Goal: Task Accomplishment & Management: Manage account settings

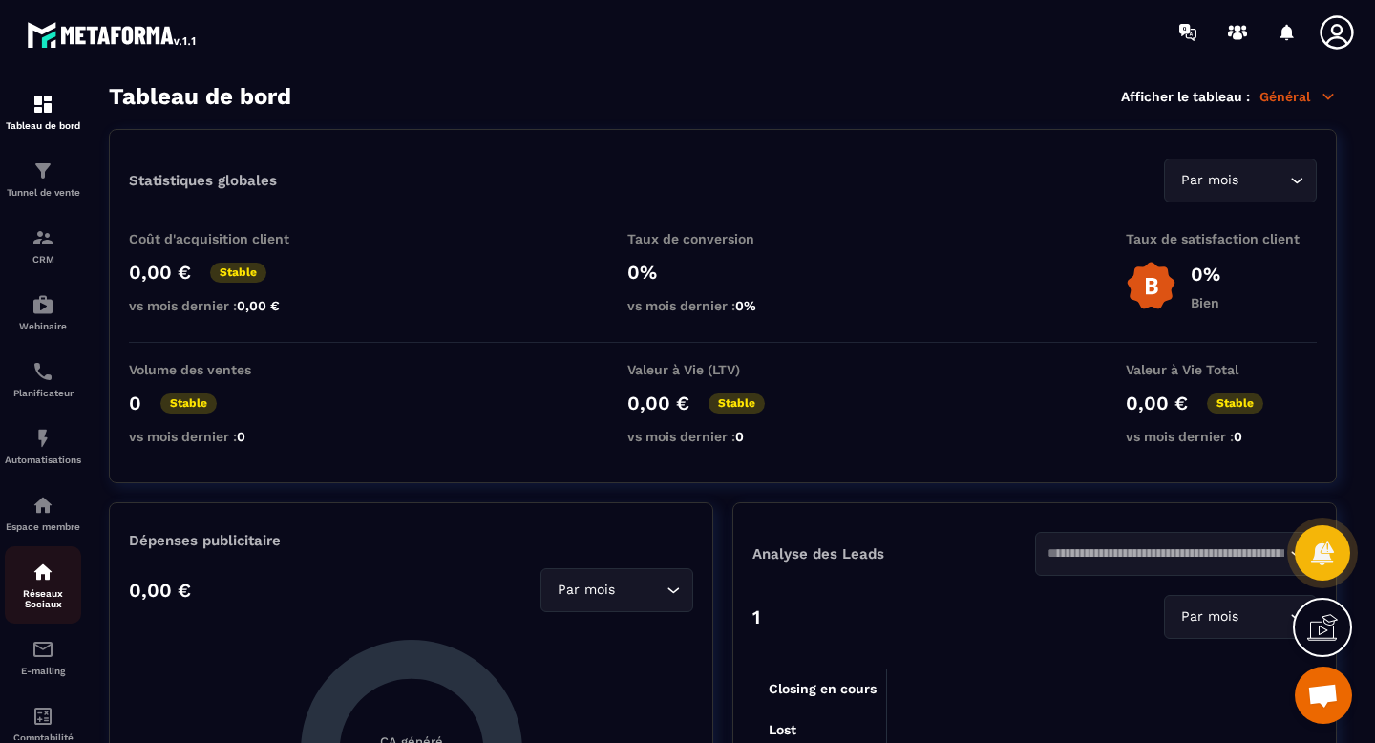
scroll to position [124, 0]
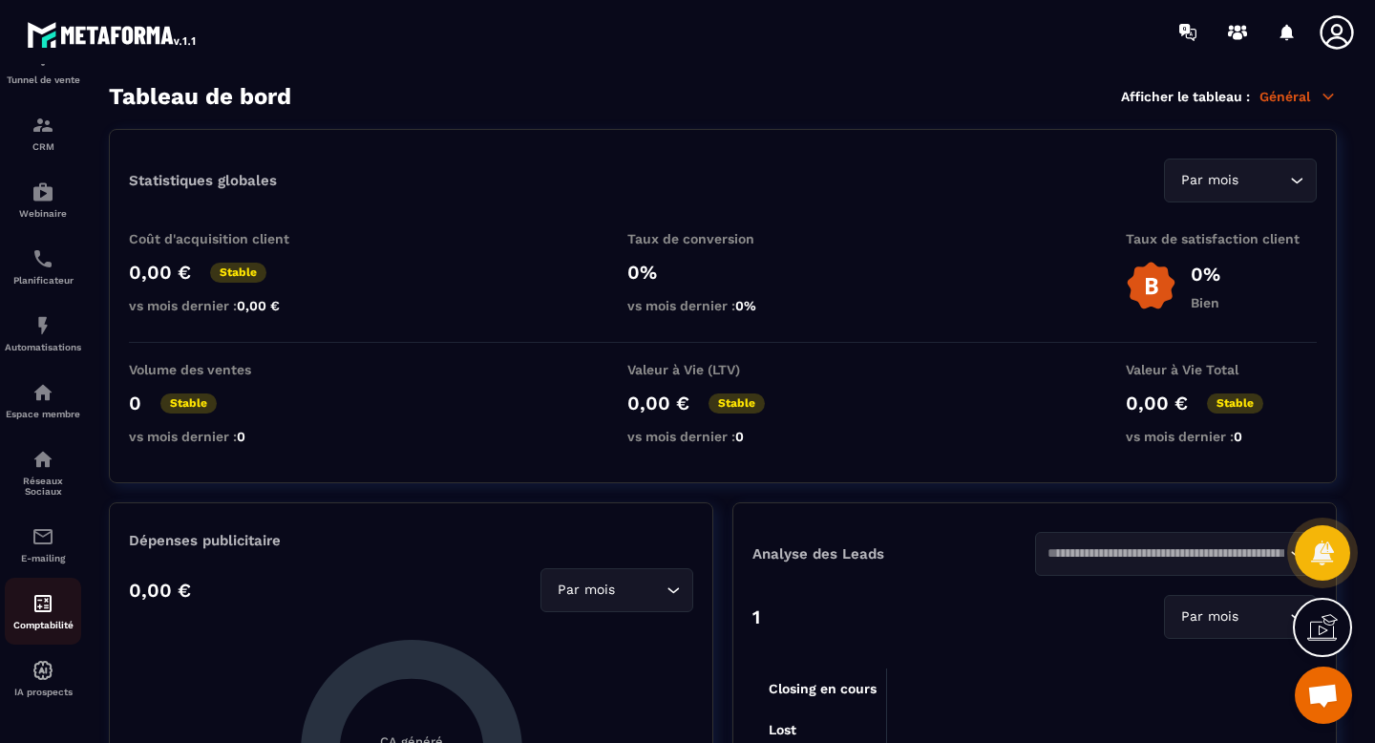
click at [48, 607] on img at bounding box center [43, 603] width 23 height 23
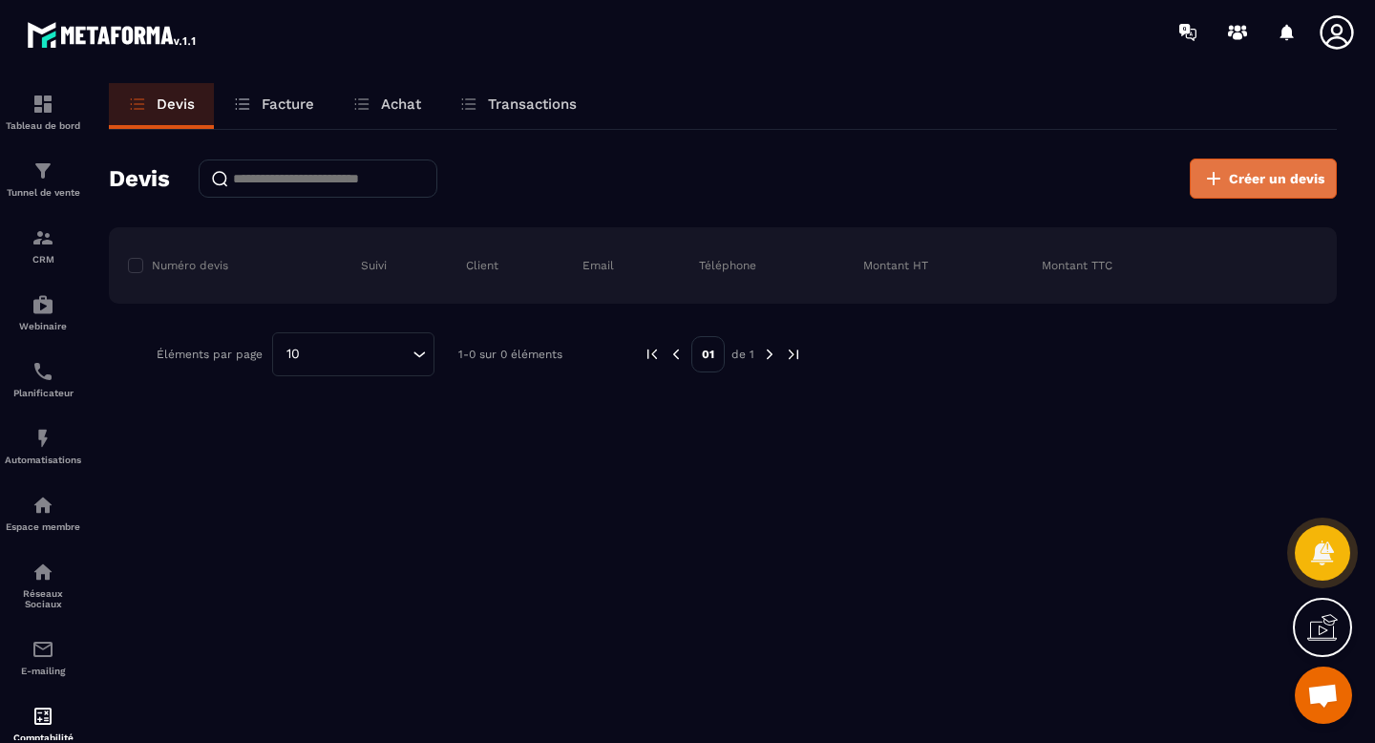
click at [1262, 165] on button "Créer un devis" at bounding box center [1263, 179] width 147 height 40
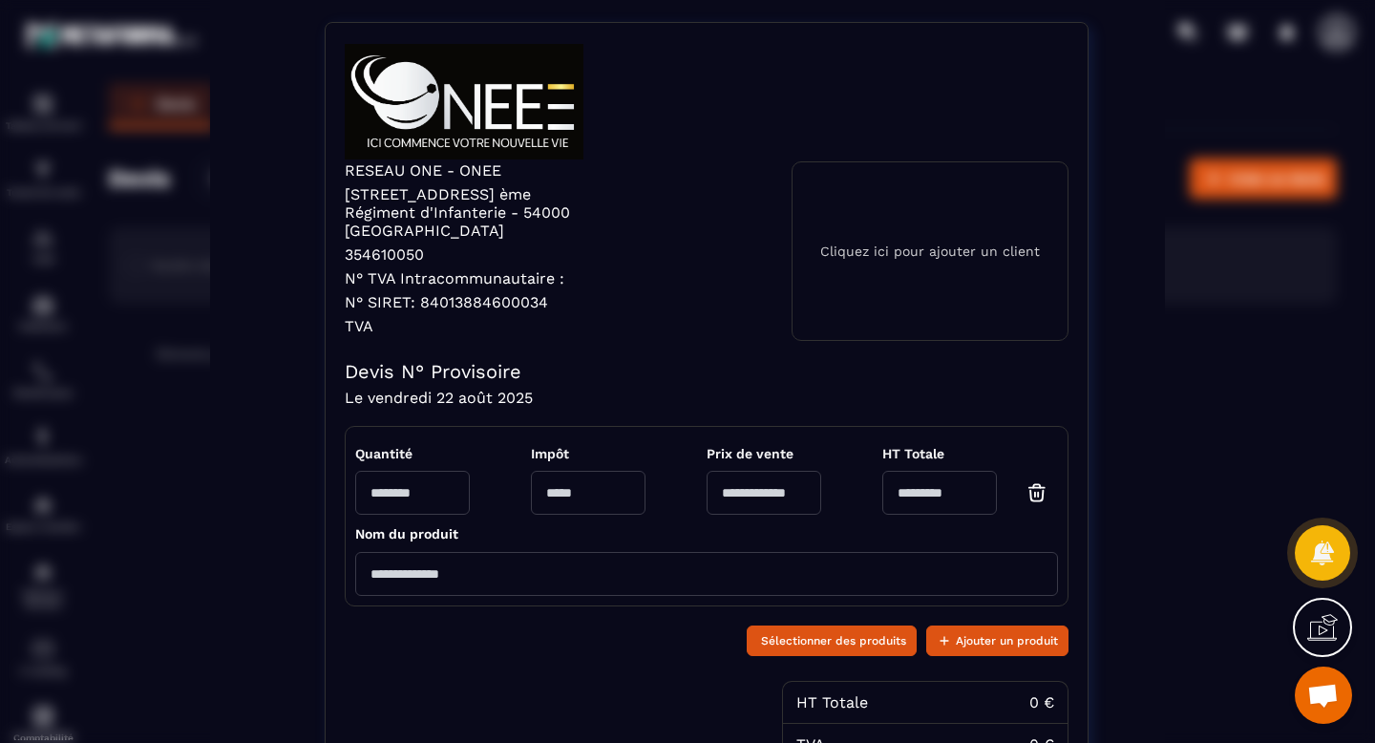
scroll to position [248, 0]
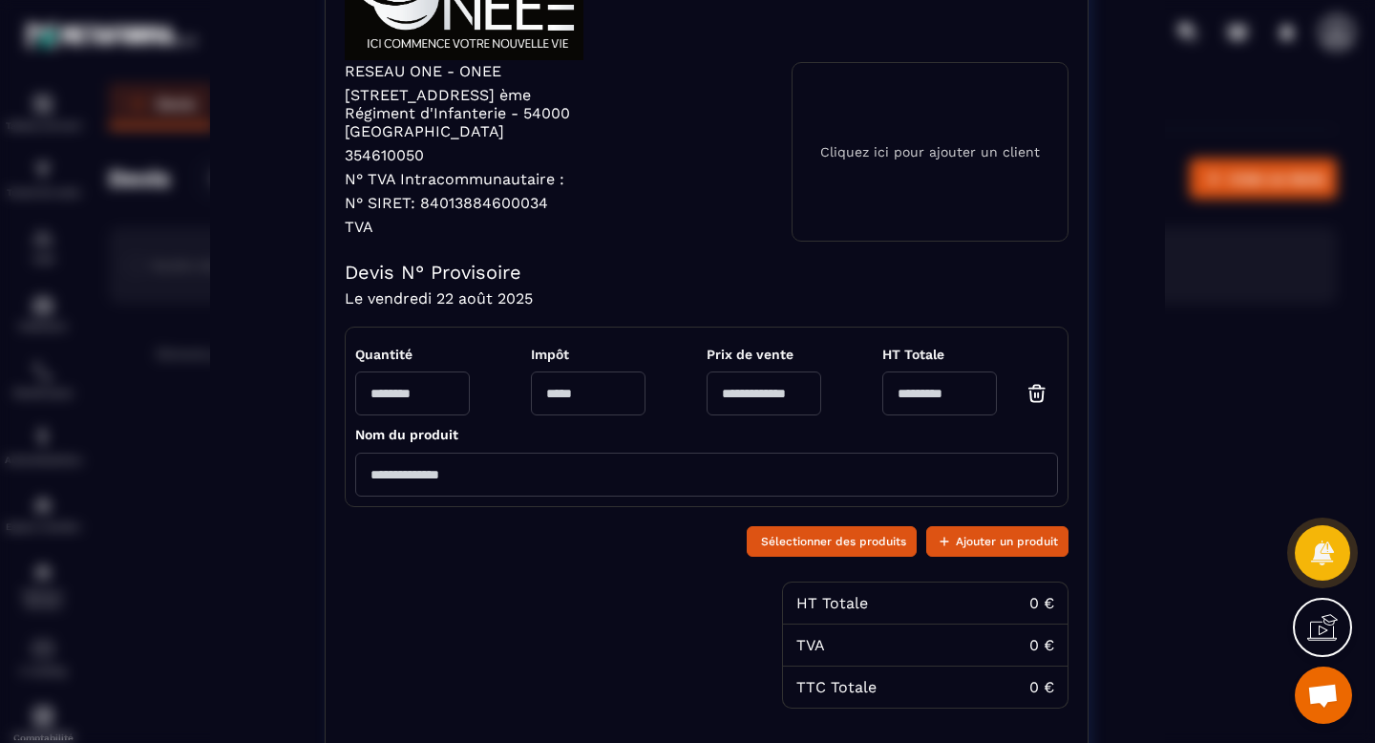
click at [447, 378] on input "Modal window" at bounding box center [412, 394] width 115 height 44
click at [450, 459] on input "Modal window" at bounding box center [706, 475] width 703 height 44
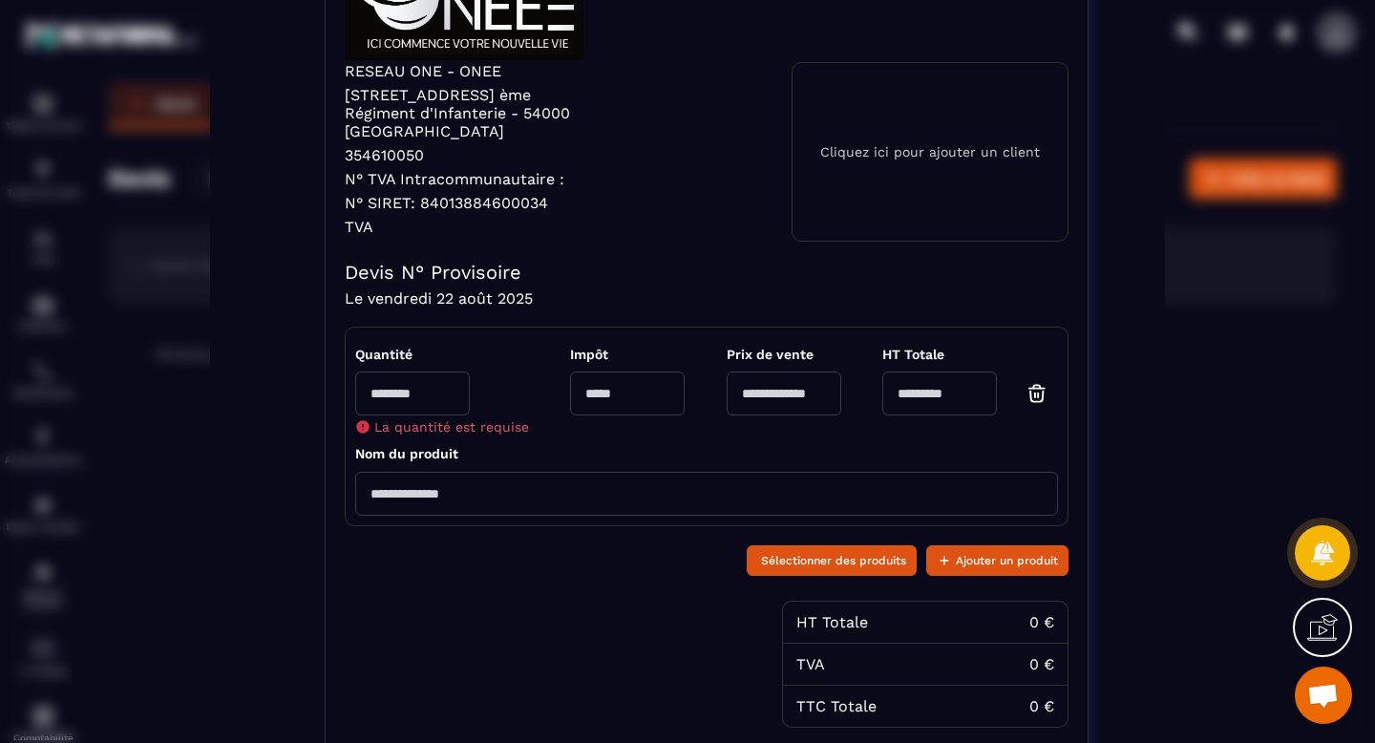
click at [494, 481] on input "Modal window" at bounding box center [706, 494] width 703 height 44
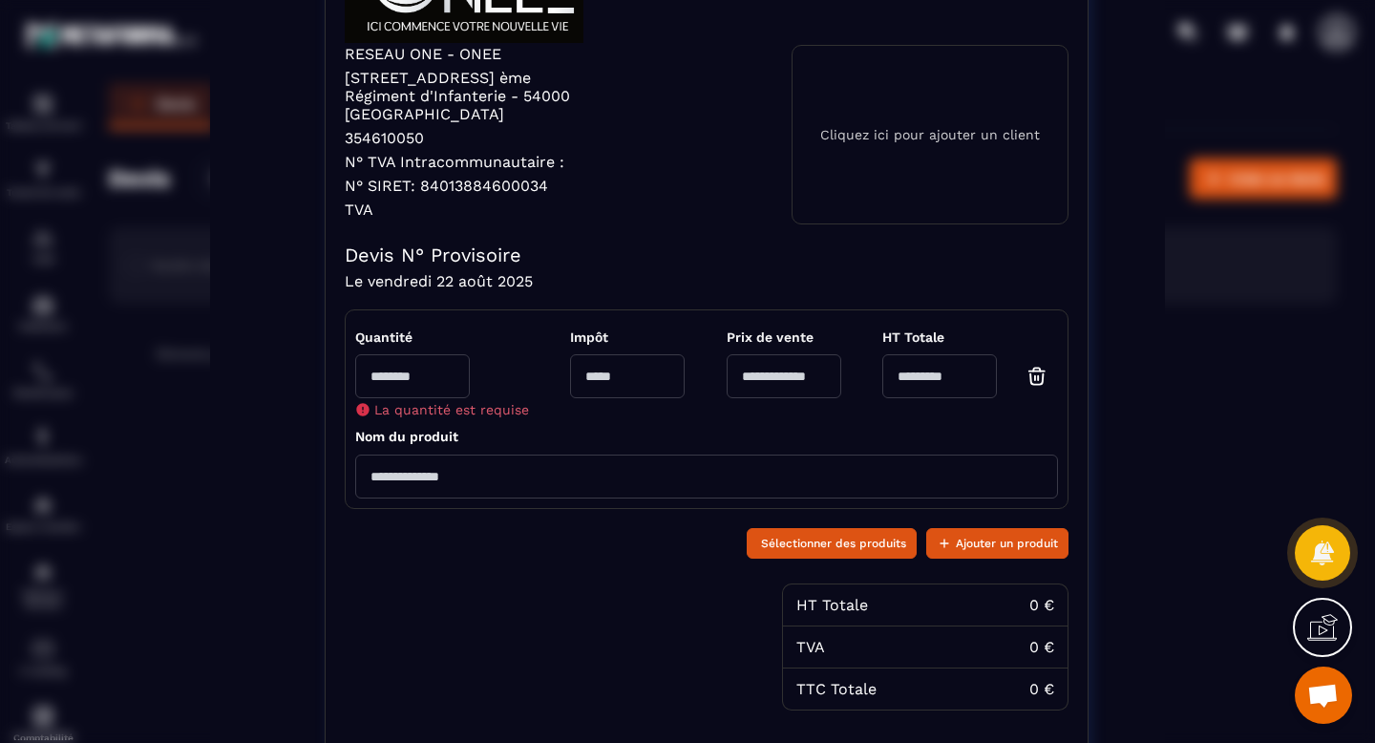
scroll to position [435, 0]
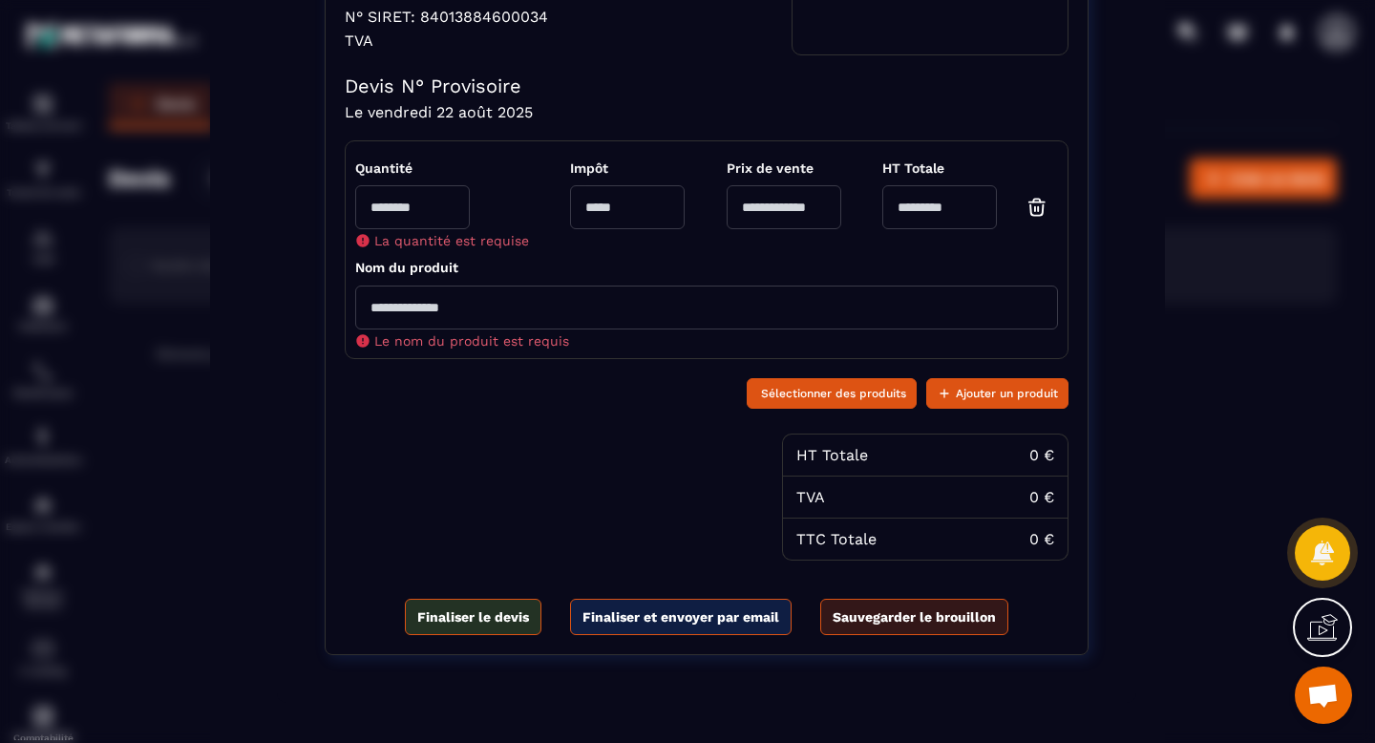
click at [772, 668] on section "Créer un devis RESEAU ONE - ONEE [STREET_ADDRESS] ème Régiment d'Infanterie - 5…" at bounding box center [687, 172] width 955 height 1214
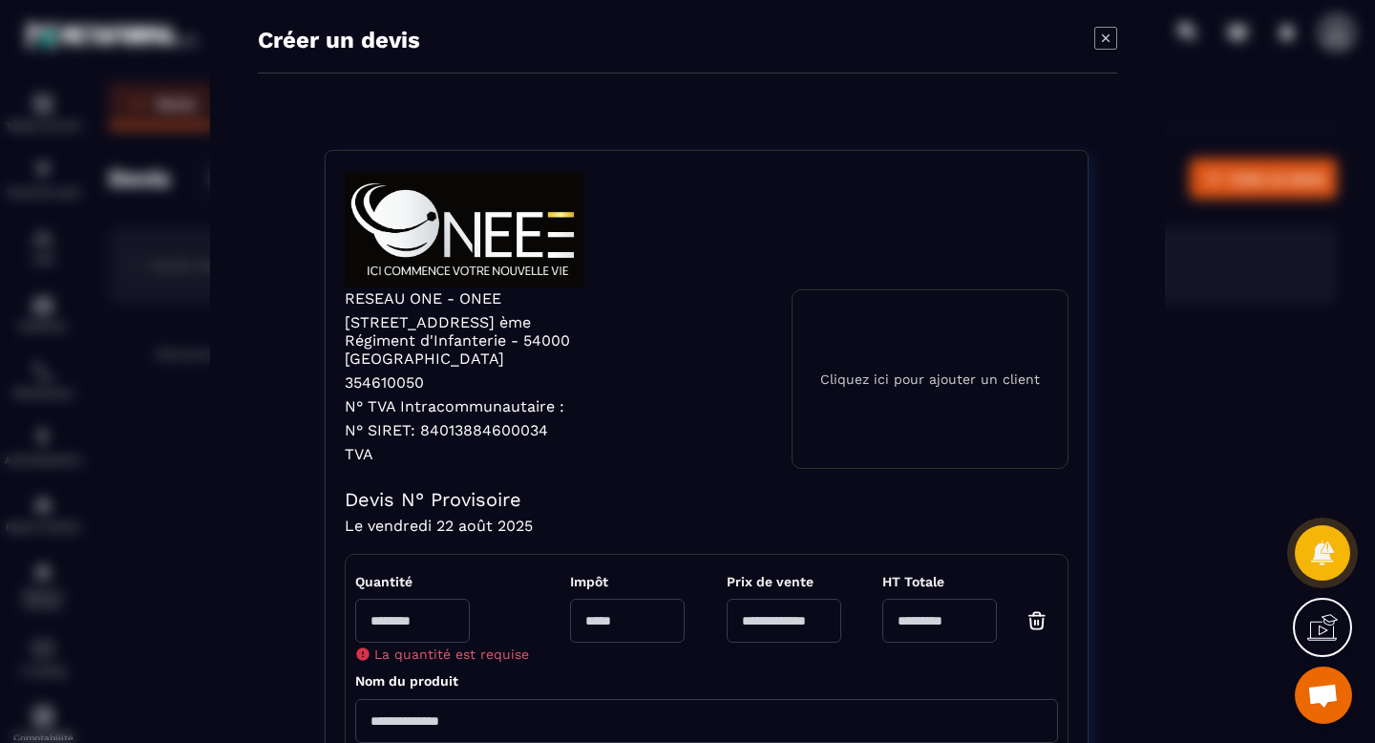
scroll to position [0, 0]
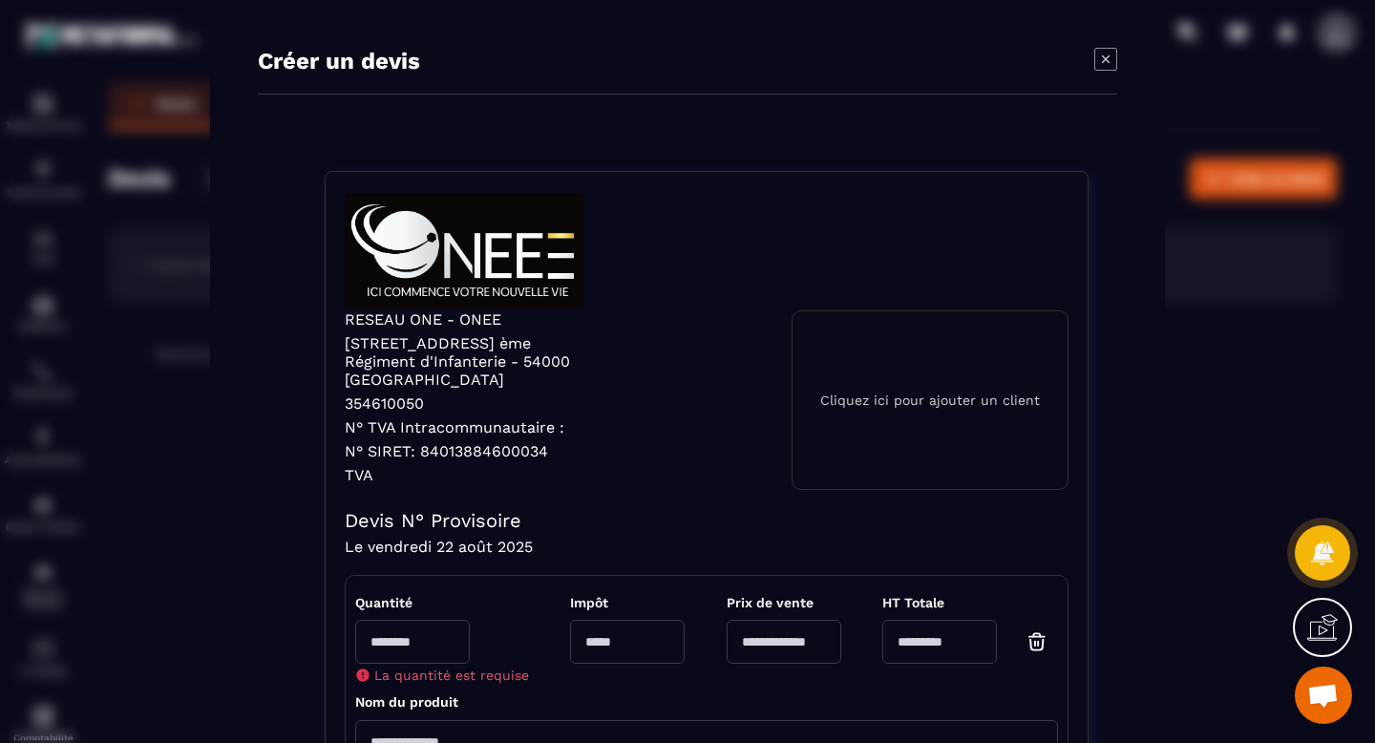
click at [1101, 64] on icon "Modal window" at bounding box center [1106, 59] width 23 height 23
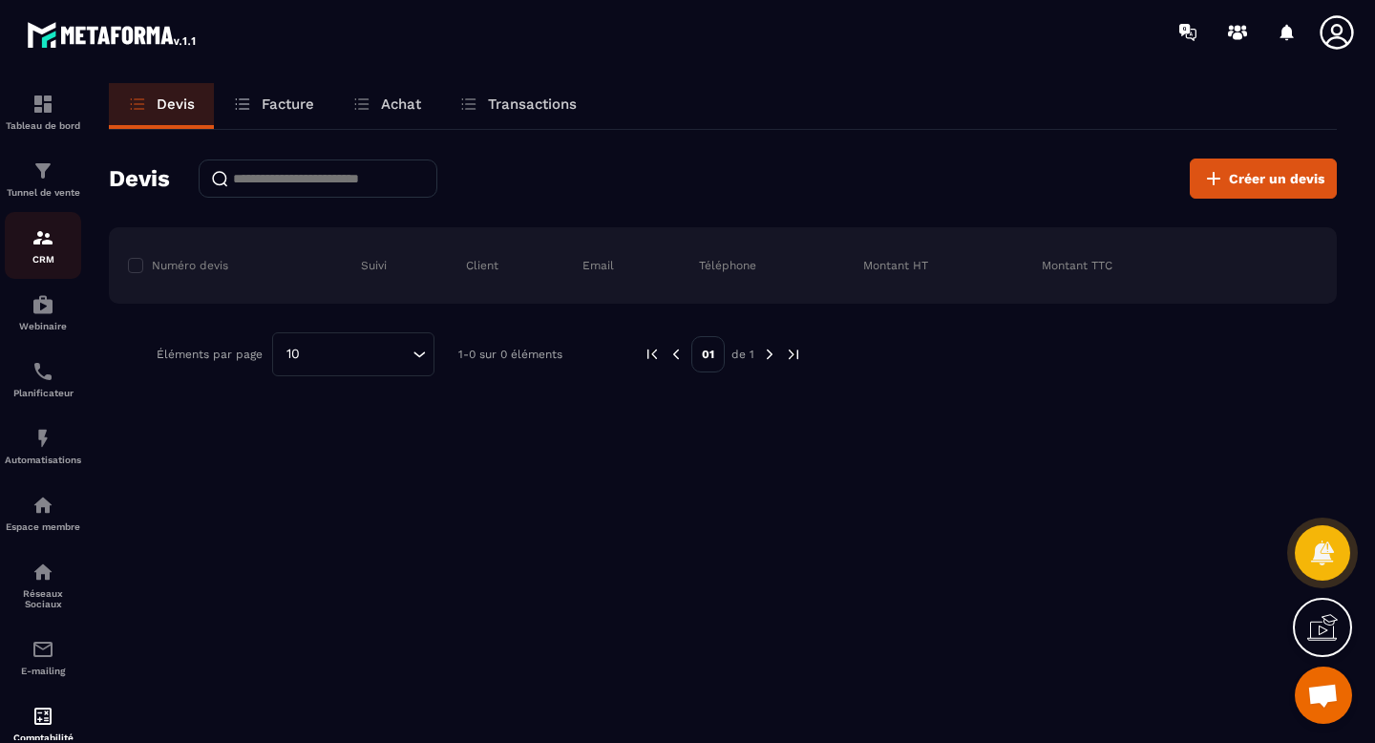
click at [40, 238] on img at bounding box center [43, 237] width 23 height 23
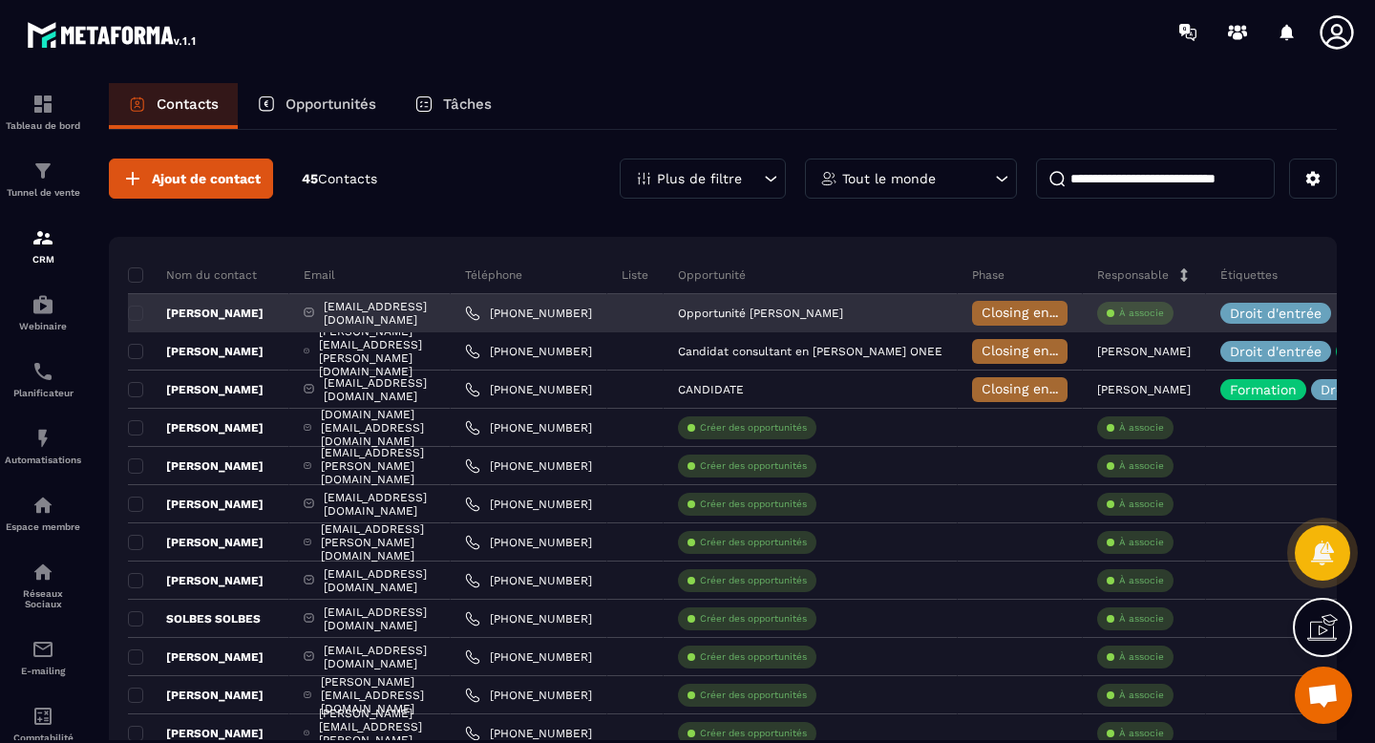
click at [1174, 317] on div "À associe" at bounding box center [1135, 313] width 76 height 23
click at [1164, 312] on p "À associe" at bounding box center [1141, 313] width 45 height 13
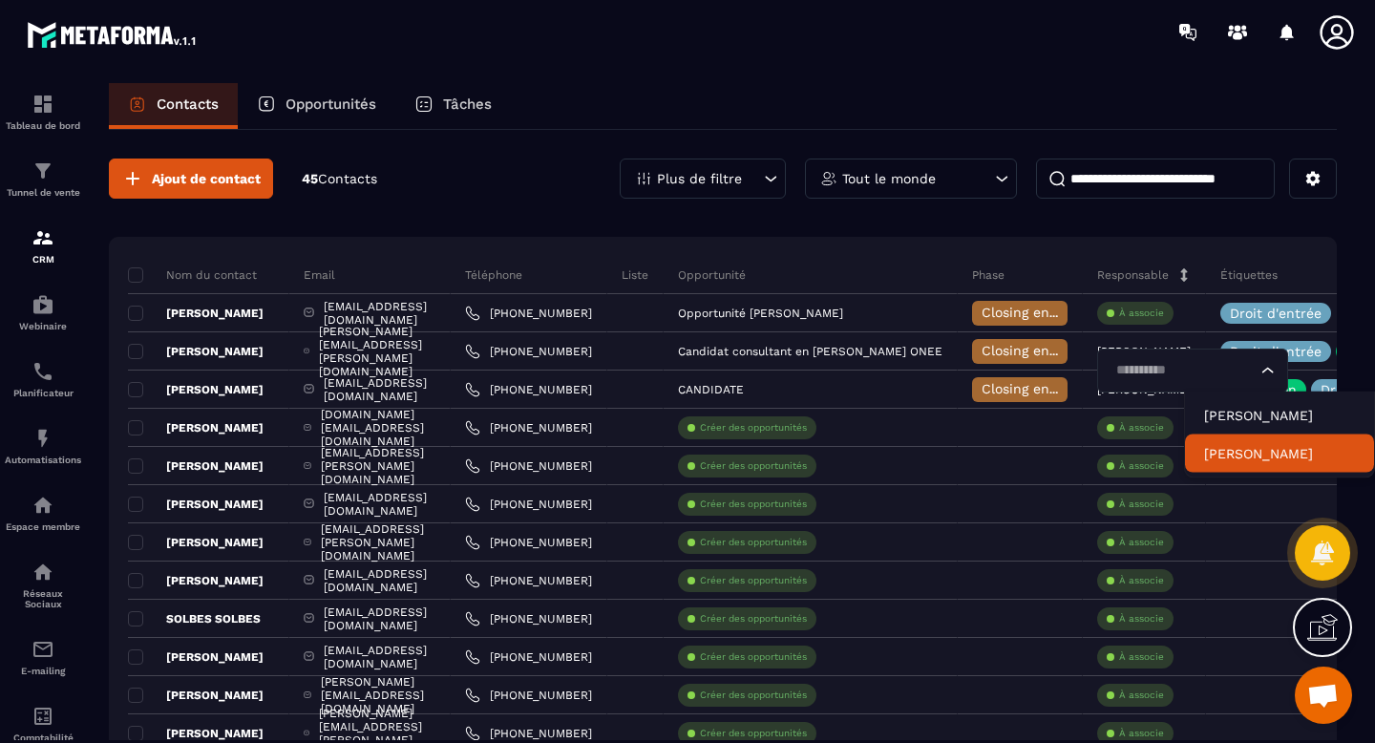
click at [1254, 453] on p "[PERSON_NAME]" at bounding box center [1279, 453] width 151 height 19
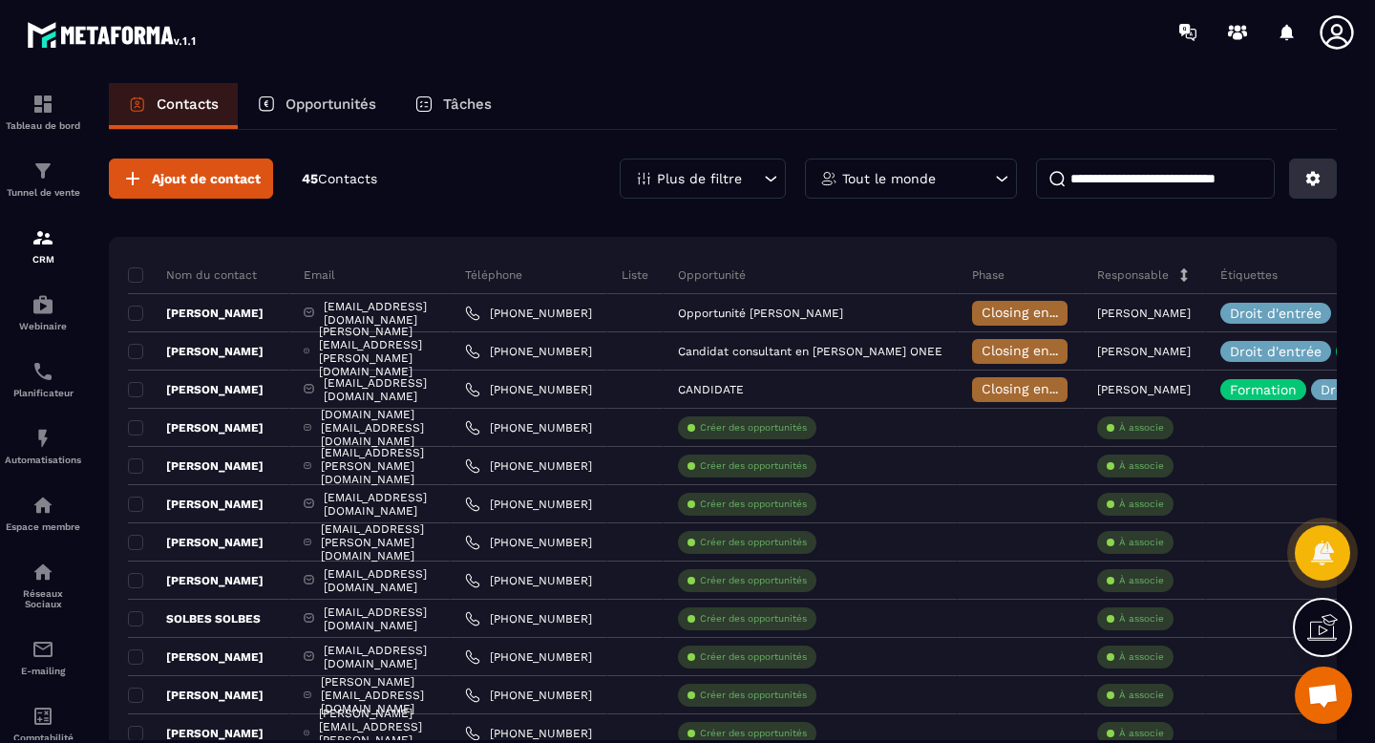
click at [1304, 174] on button at bounding box center [1313, 179] width 48 height 40
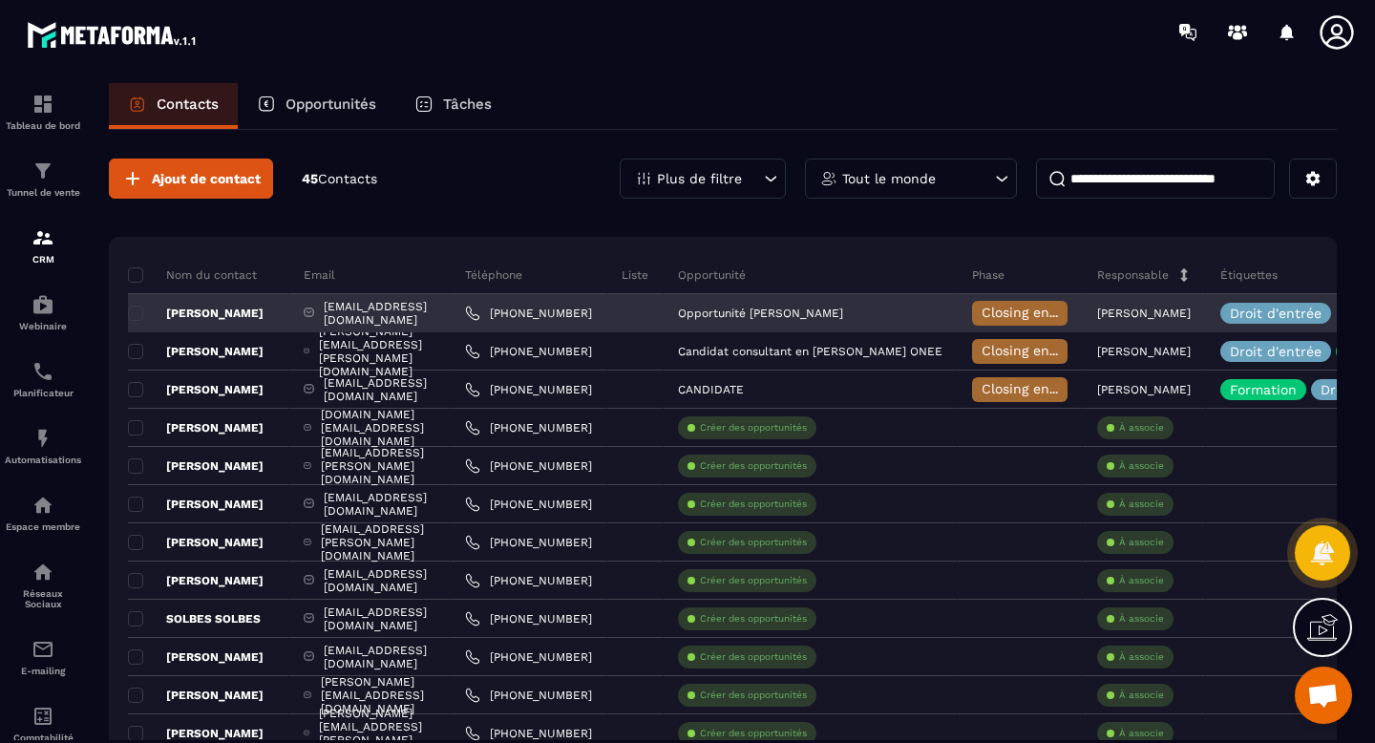
click at [210, 316] on p "[PERSON_NAME]" at bounding box center [196, 313] width 136 height 15
